Goal: Go to known website: Access a specific website the user already knows

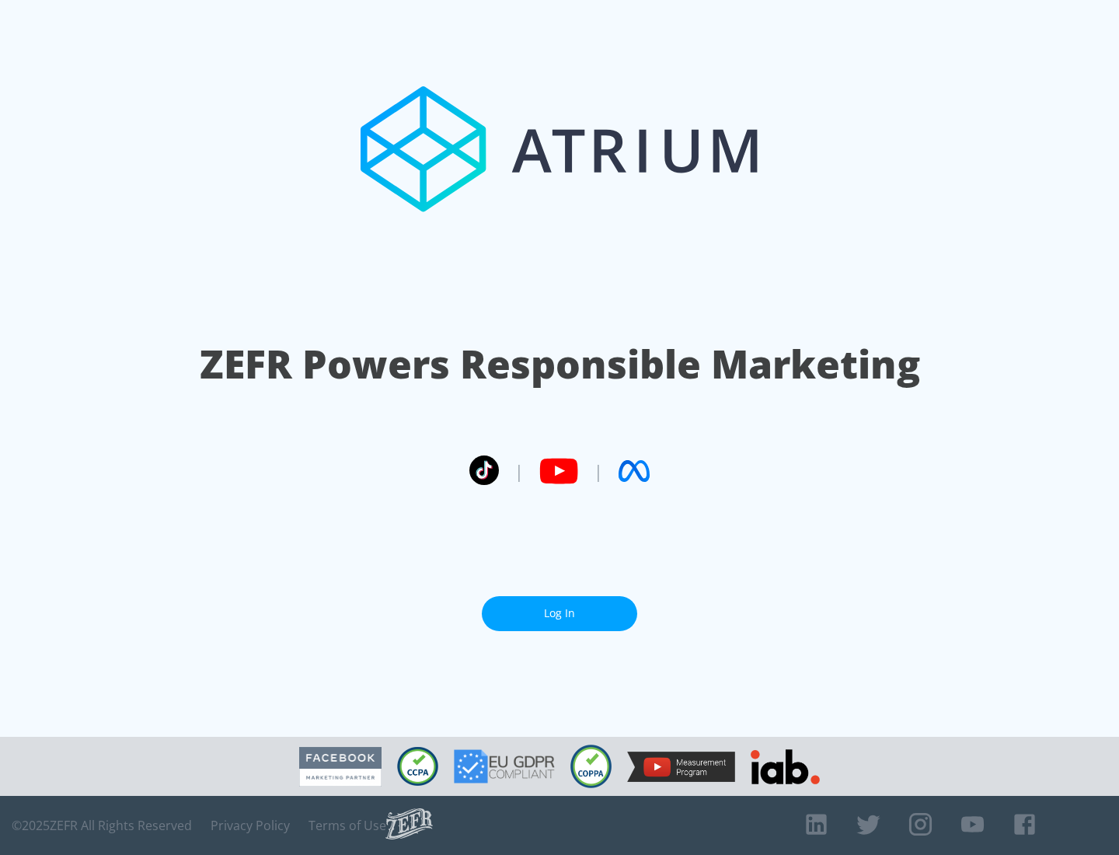
click at [560, 607] on link "Log In" at bounding box center [559, 613] width 155 height 35
